Goal: Information Seeking & Learning: Compare options

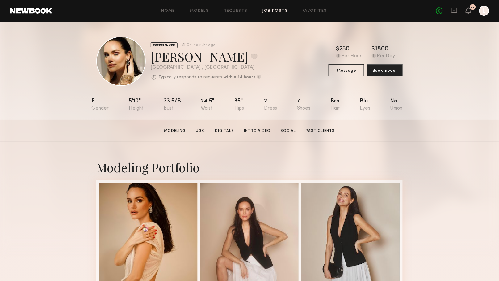
click at [269, 12] on link "Job Posts" at bounding box center [276, 11] width 26 height 4
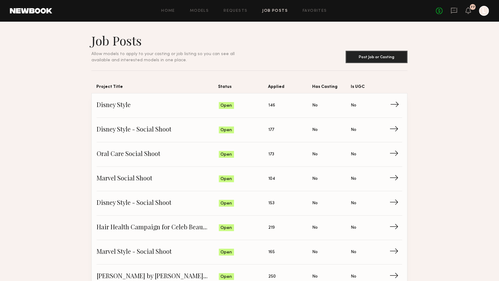
click at [151, 111] on link "Disney Style Status: Open Applied: 146 Has Casting: No Is UGC: No →" at bounding box center [250, 105] width 306 height 24
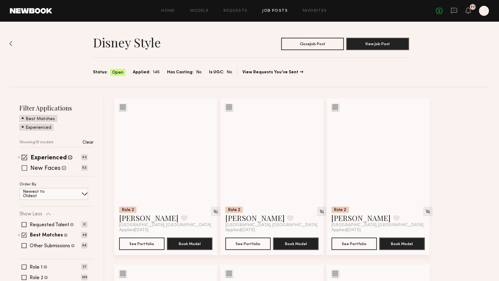
click at [39, 164] on div "New Faces Talent we've deemed to be in the early stages of their professional c…" at bounding box center [48, 168] width 36 height 8
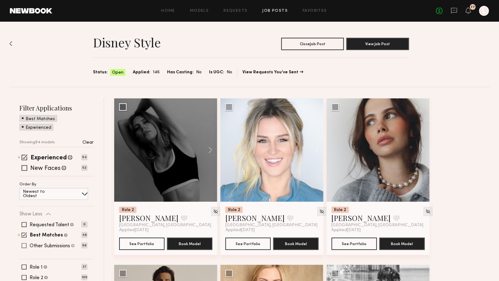
click at [23, 245] on span at bounding box center [24, 245] width 5 height 5
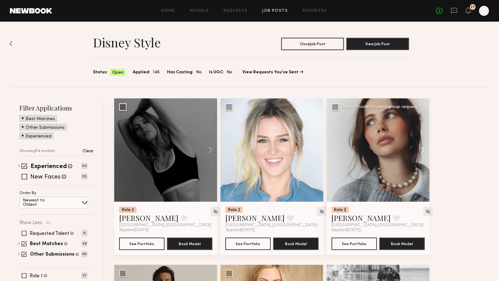
click at [425, 152] on button at bounding box center [420, 149] width 20 height 103
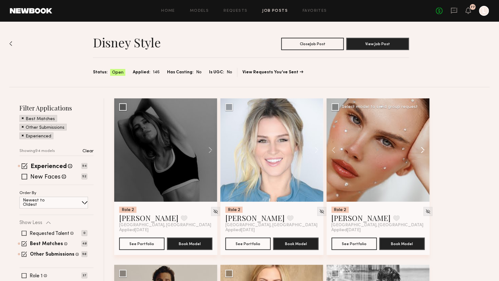
click at [425, 152] on button at bounding box center [420, 149] width 20 height 103
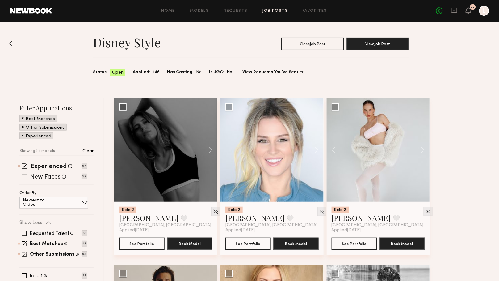
click at [26, 176] on span at bounding box center [25, 177] width 6 height 6
click at [209, 150] on button at bounding box center [208, 149] width 20 height 103
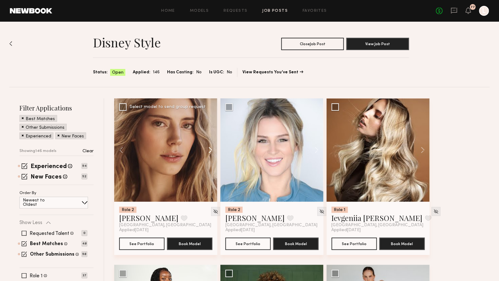
click at [209, 150] on button at bounding box center [208, 149] width 20 height 103
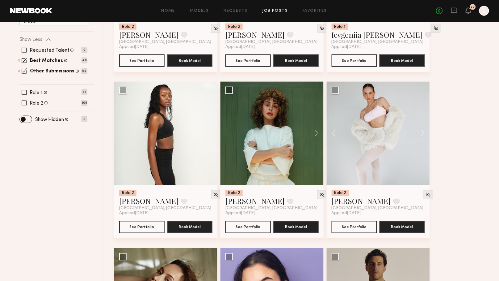
scroll to position [185, 0]
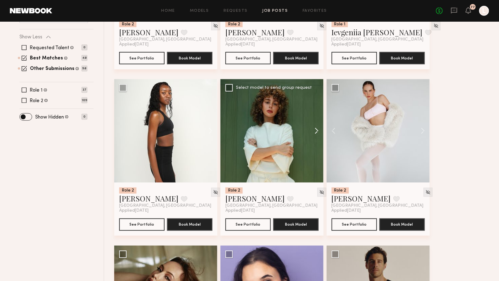
click at [314, 127] on button at bounding box center [314, 130] width 20 height 103
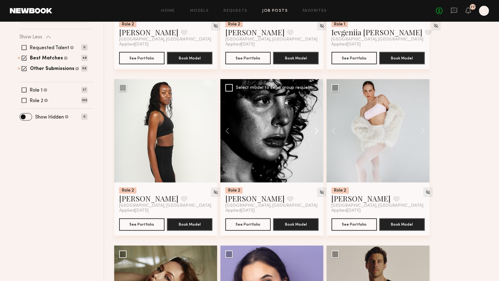
click at [314, 127] on button at bounding box center [314, 130] width 20 height 103
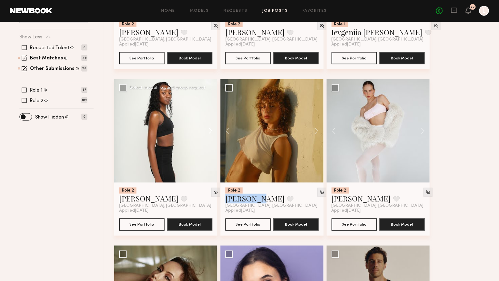
click at [211, 131] on button at bounding box center [208, 130] width 20 height 103
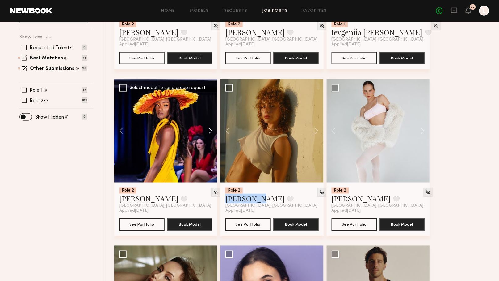
click at [211, 131] on button at bounding box center [208, 130] width 20 height 103
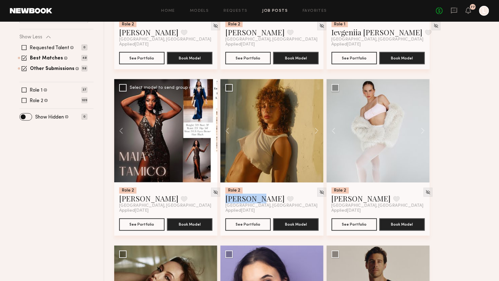
click at [211, 131] on button at bounding box center [208, 130] width 20 height 103
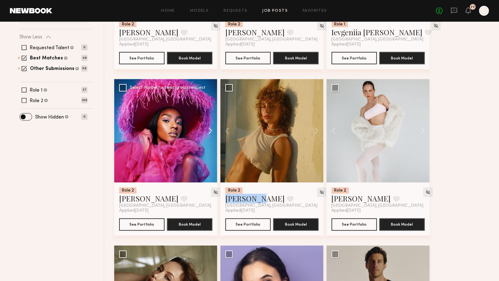
click at [211, 131] on button at bounding box center [208, 130] width 20 height 103
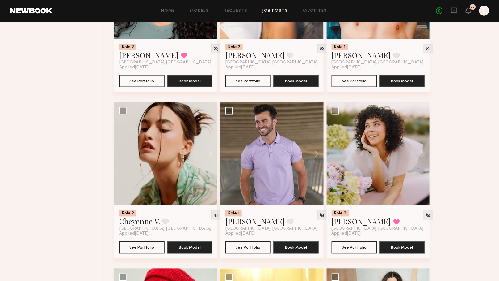
scroll to position [997, 0]
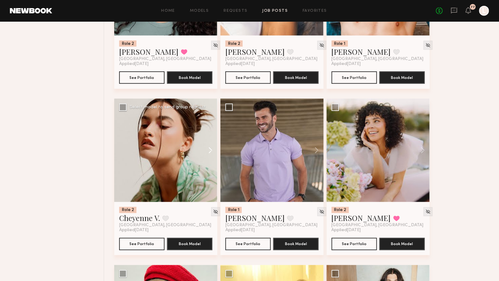
click at [209, 150] on button at bounding box center [208, 150] width 20 height 103
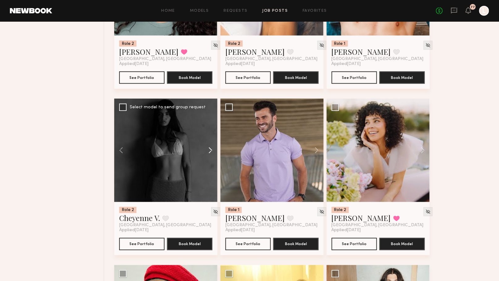
click at [209, 150] on button at bounding box center [208, 150] width 20 height 103
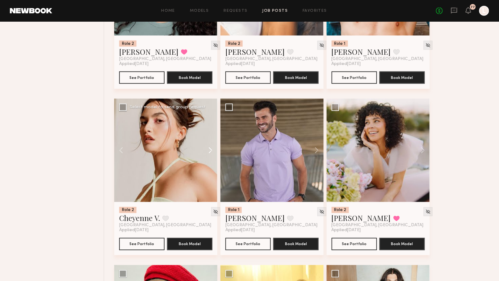
click at [209, 150] on button at bounding box center [208, 150] width 20 height 103
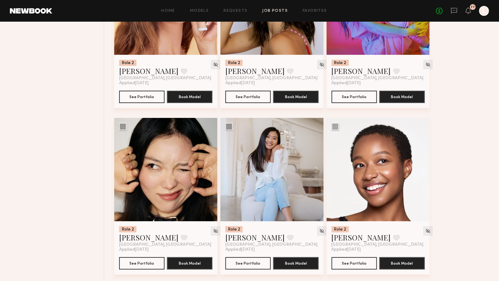
scroll to position [2146, 0]
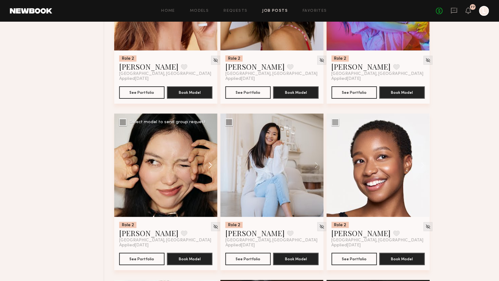
click at [210, 165] on button at bounding box center [208, 164] width 20 height 103
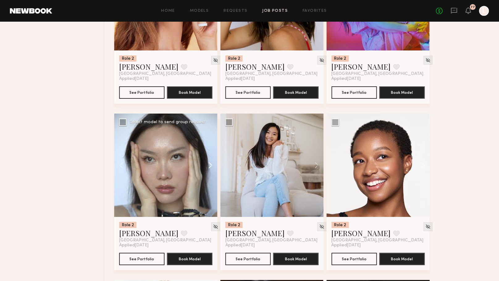
click at [210, 165] on button at bounding box center [208, 164] width 20 height 103
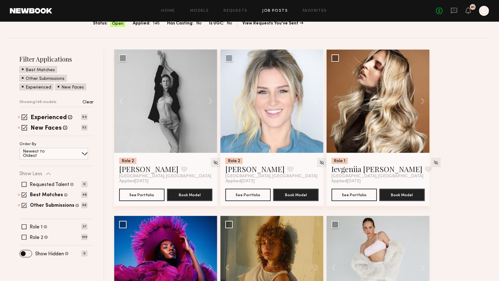
scroll to position [67, 0]
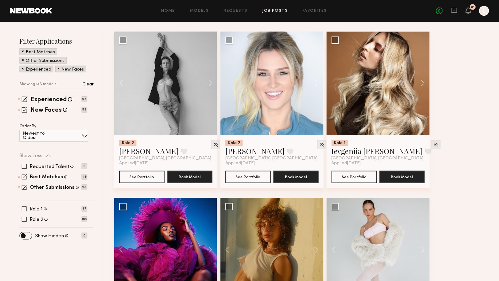
click at [23, 206] on span at bounding box center [24, 208] width 5 height 5
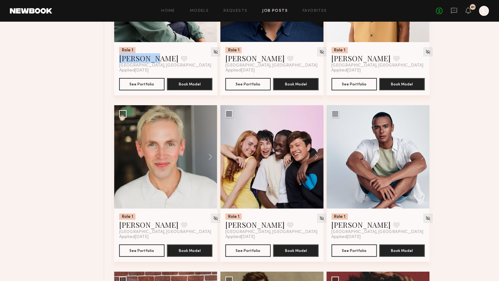
scroll to position [660, 0]
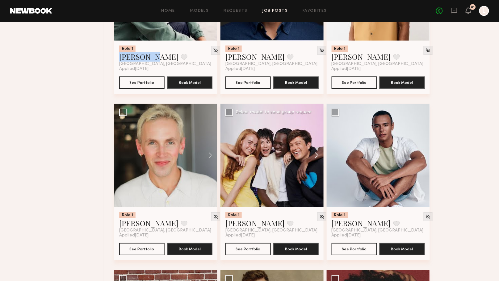
click at [316, 153] on button at bounding box center [314, 155] width 20 height 103
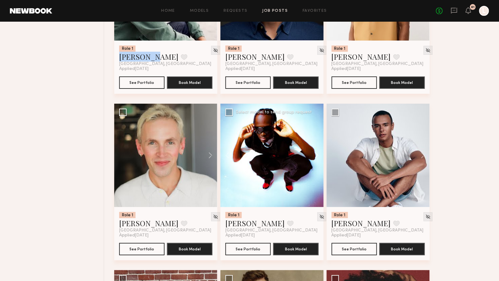
click at [316, 153] on button at bounding box center [314, 155] width 20 height 103
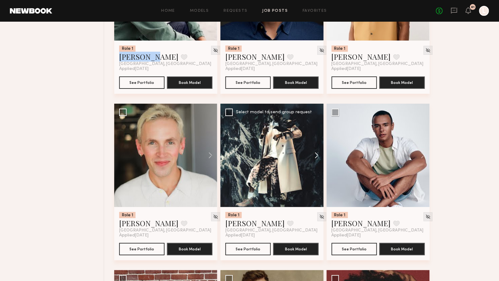
click at [316, 153] on button at bounding box center [314, 155] width 20 height 103
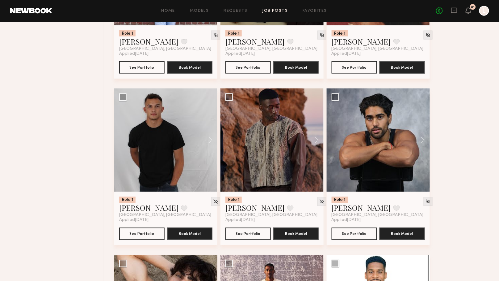
scroll to position [1008, 0]
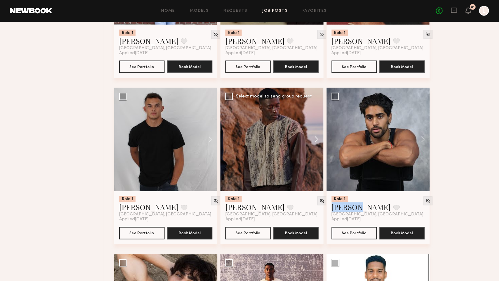
click at [316, 140] on button at bounding box center [314, 139] width 20 height 103
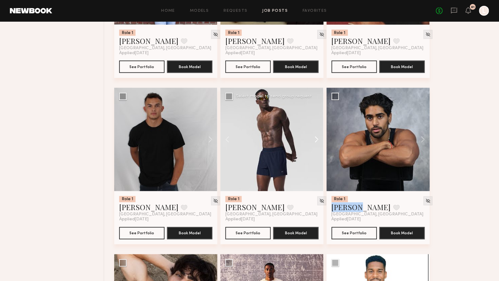
click at [316, 140] on button at bounding box center [314, 139] width 20 height 103
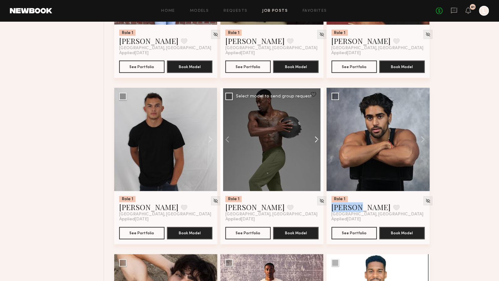
click at [316, 140] on button at bounding box center [314, 139] width 20 height 103
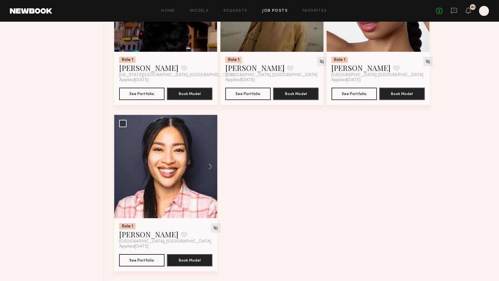
scroll to position [1979, 0]
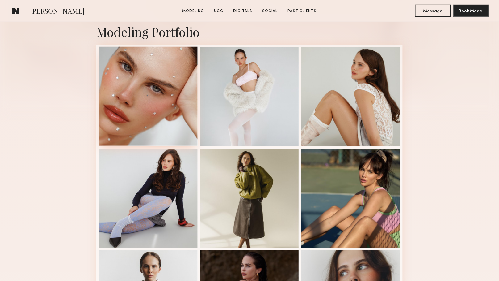
scroll to position [136, 0]
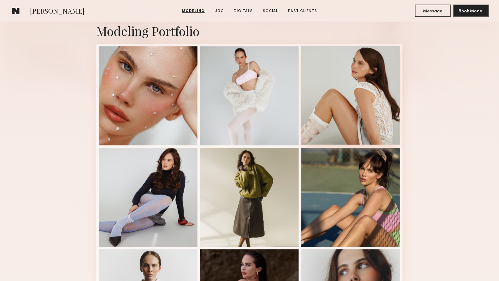
click at [370, 92] on div at bounding box center [351, 95] width 99 height 99
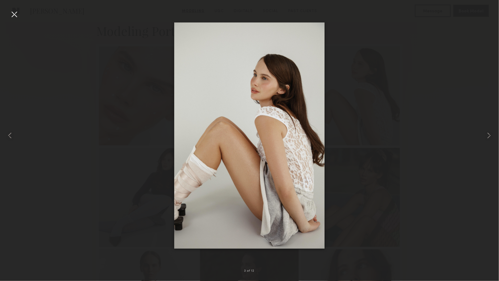
click at [16, 15] on div at bounding box center [14, 14] width 10 height 10
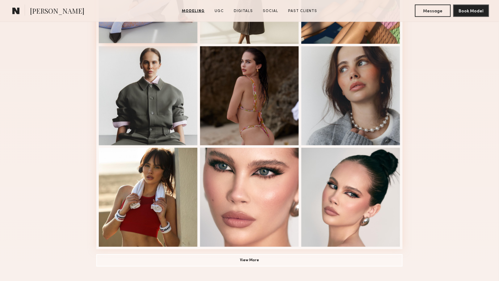
scroll to position [339, 0]
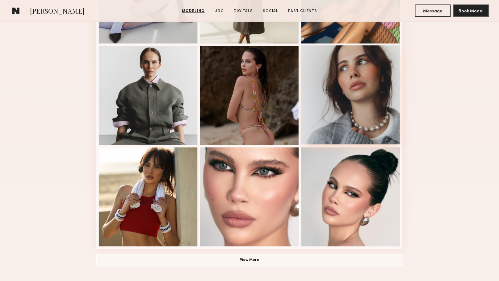
click at [352, 118] on div at bounding box center [351, 94] width 99 height 99
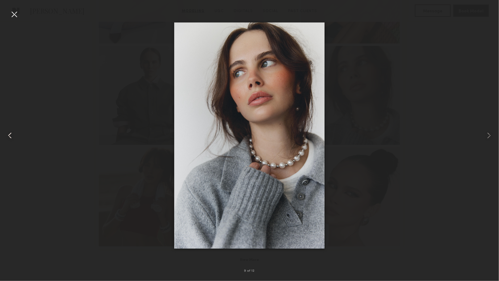
click at [7, 15] on div at bounding box center [10, 135] width 20 height 251
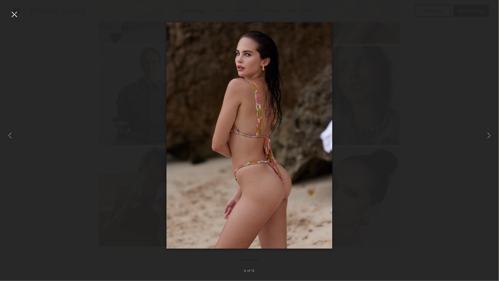
click at [13, 15] on div at bounding box center [14, 14] width 10 height 10
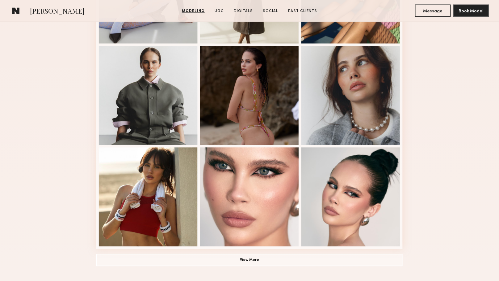
scroll to position [0, 0]
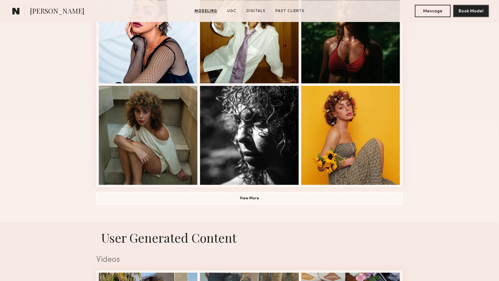
scroll to position [417, 0]
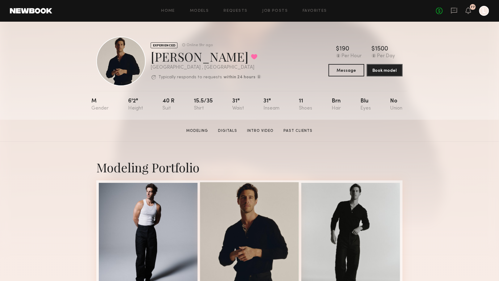
click at [230, 222] on div at bounding box center [249, 231] width 99 height 99
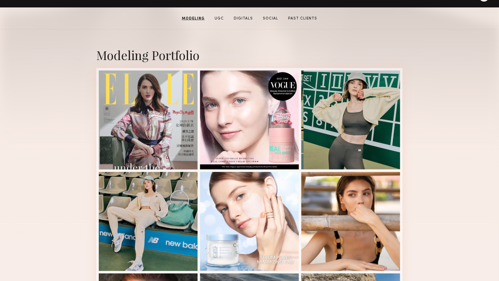
scroll to position [112, 0]
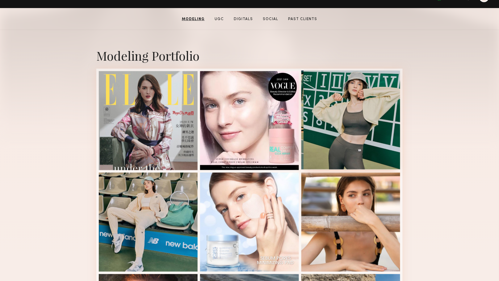
click at [333, 121] on div at bounding box center [351, 119] width 99 height 99
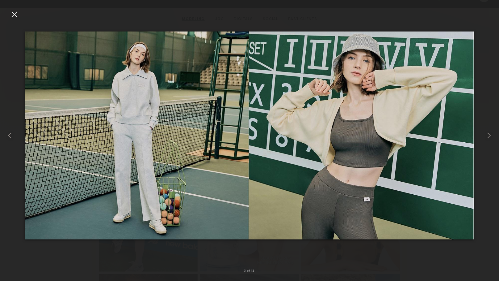
click at [14, 17] on div at bounding box center [14, 14] width 10 height 10
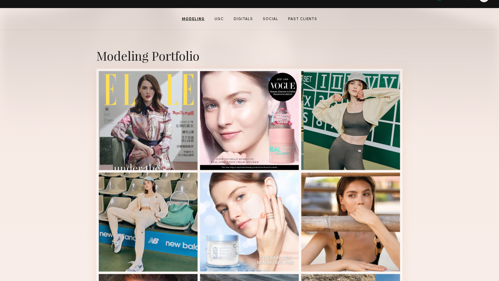
scroll to position [0, 0]
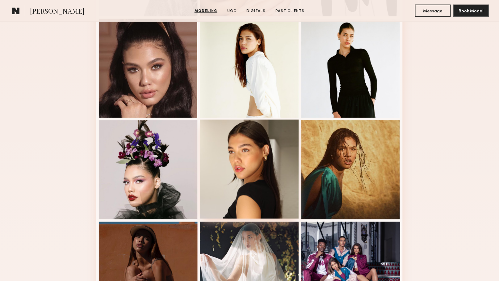
scroll to position [256, 0]
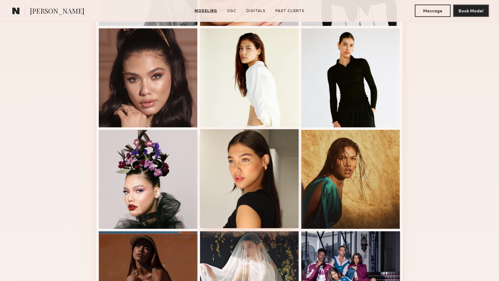
click at [246, 177] on div at bounding box center [249, 178] width 99 height 99
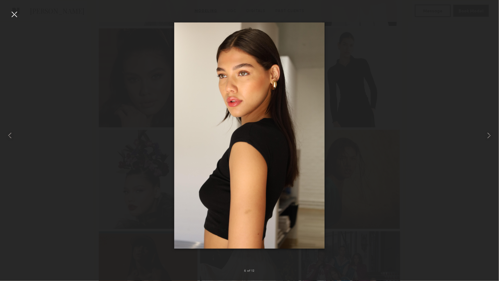
click at [85, 162] on div at bounding box center [249, 135] width 499 height 251
click at [86, 154] on div at bounding box center [249, 135] width 499 height 251
click at [11, 14] on div at bounding box center [14, 14] width 10 height 10
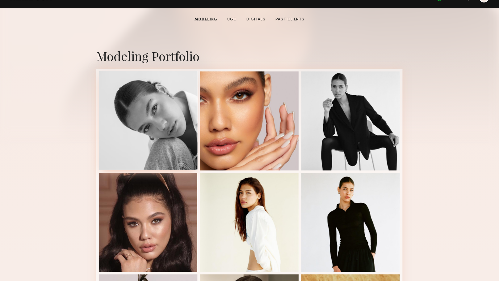
scroll to position [0, 0]
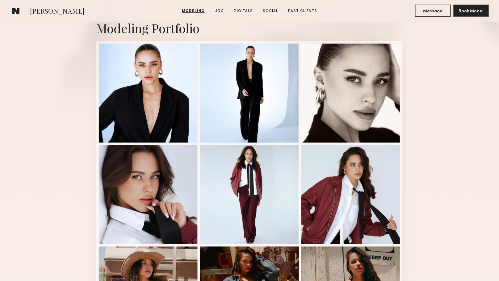
scroll to position [129, 0]
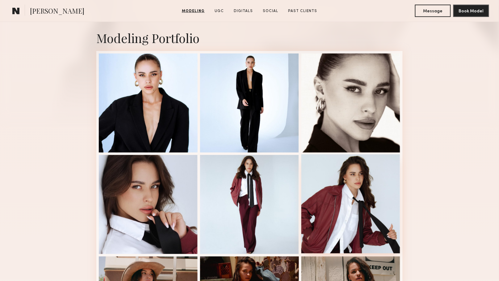
click at [344, 219] on div at bounding box center [351, 203] width 99 height 99
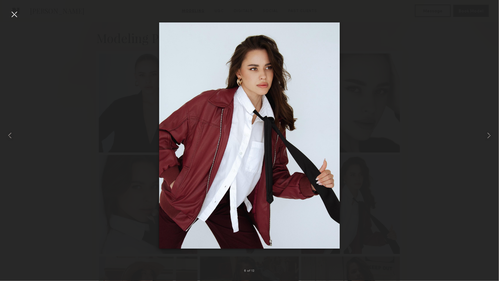
click at [10, 15] on div at bounding box center [14, 14] width 10 height 10
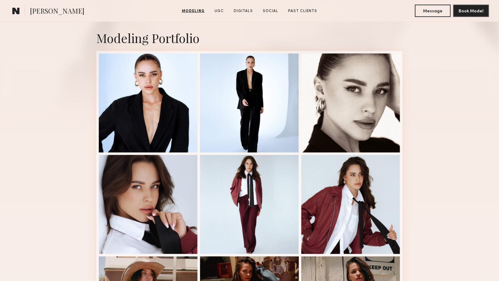
scroll to position [0, 0]
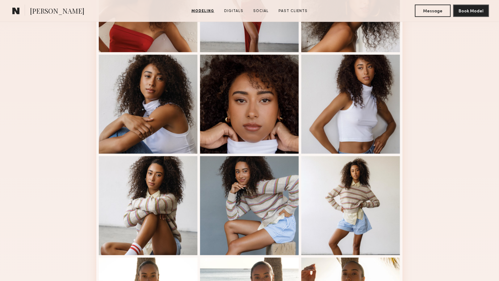
scroll to position [231, 0]
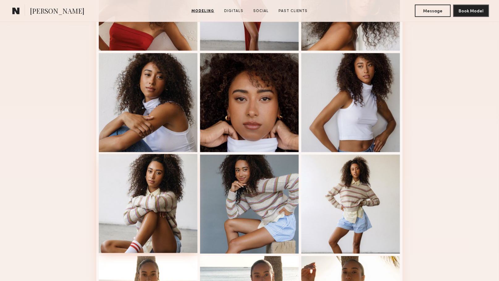
click at [162, 197] on div at bounding box center [148, 203] width 99 height 99
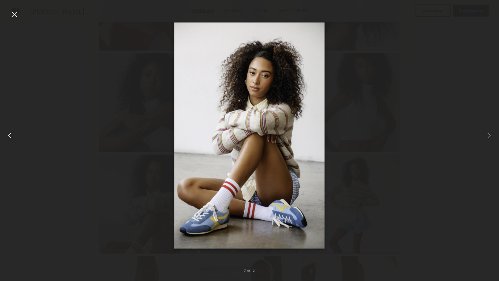
click at [15, 17] on div at bounding box center [14, 14] width 10 height 10
click at [13, 15] on div at bounding box center [14, 14] width 10 height 10
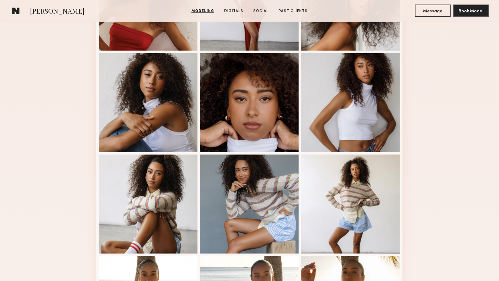
scroll to position [0, 0]
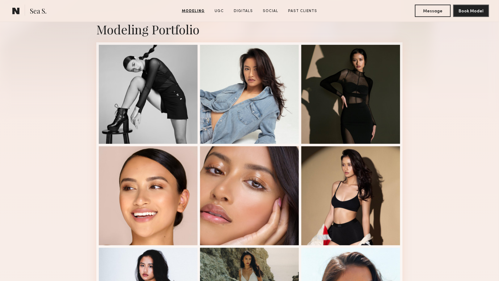
scroll to position [87, 0]
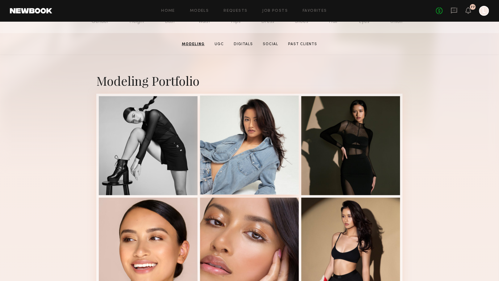
click at [242, 153] on div at bounding box center [249, 144] width 99 height 99
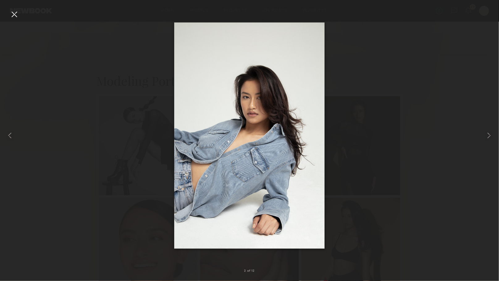
click at [12, 19] on div at bounding box center [14, 14] width 10 height 10
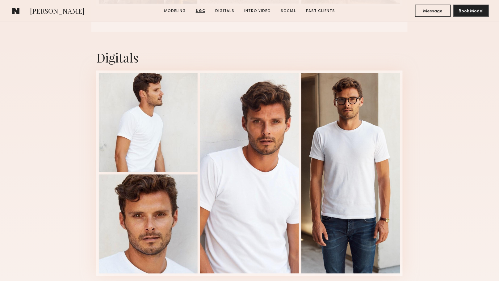
scroll to position [870, 0]
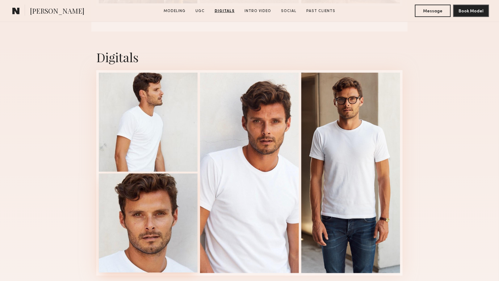
click at [154, 211] on div at bounding box center [148, 222] width 99 height 99
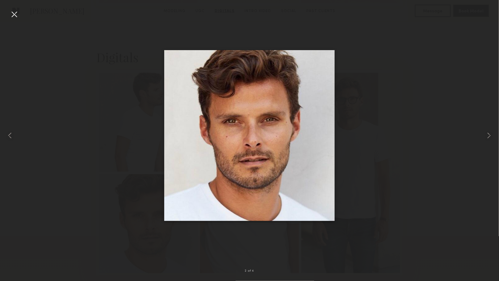
click at [105, 145] on div at bounding box center [249, 135] width 499 height 251
click at [15, 10] on div at bounding box center [14, 14] width 10 height 10
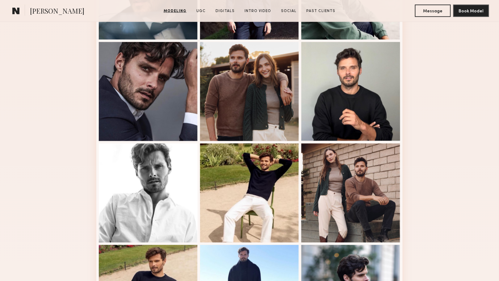
scroll to position [150, 0]
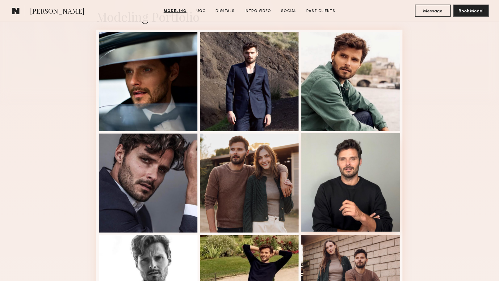
click at [363, 206] on div at bounding box center [351, 182] width 99 height 99
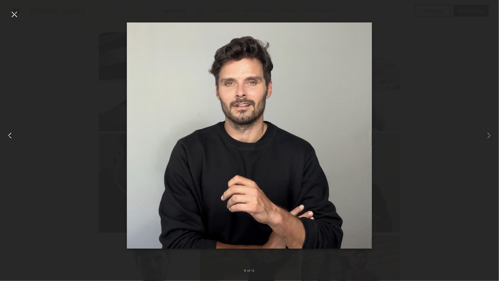
click at [19, 18] on div at bounding box center [10, 135] width 20 height 251
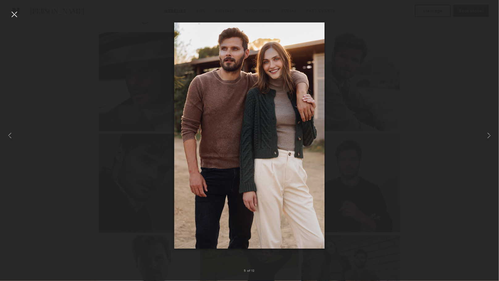
click at [16, 16] on div at bounding box center [14, 14] width 10 height 10
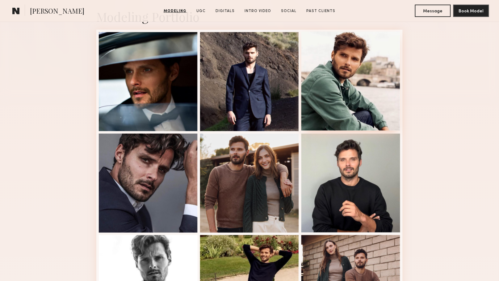
click at [373, 88] on div at bounding box center [351, 81] width 99 height 99
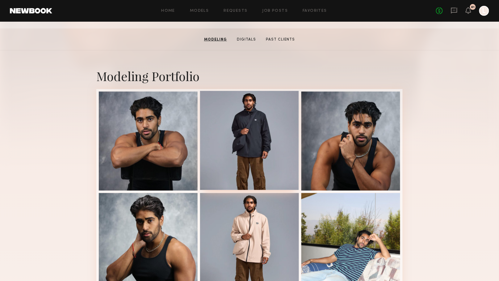
scroll to position [92, 0]
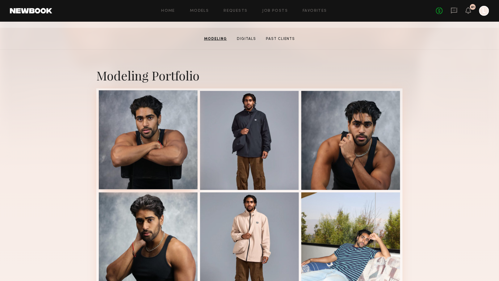
click at [155, 164] on div at bounding box center [148, 139] width 99 height 99
